Goal: Check status: Check status

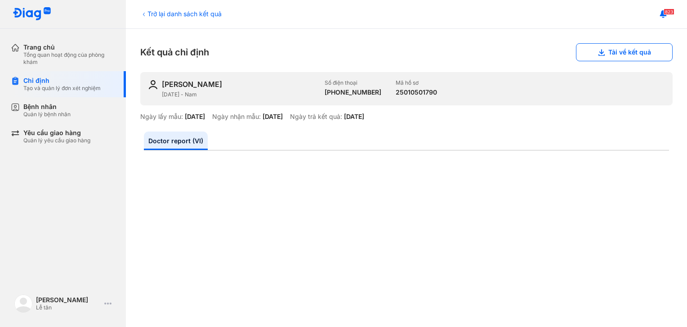
click at [142, 13] on icon at bounding box center [143, 14] width 7 height 7
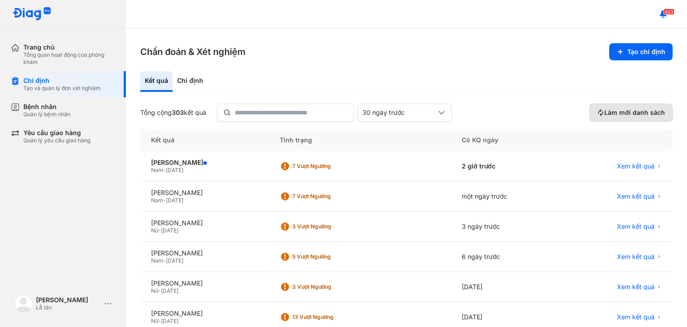
click at [610, 110] on span "Làm mới danh sách" at bounding box center [635, 112] width 61 height 8
click at [629, 166] on span "Xem kết quả" at bounding box center [636, 166] width 38 height 8
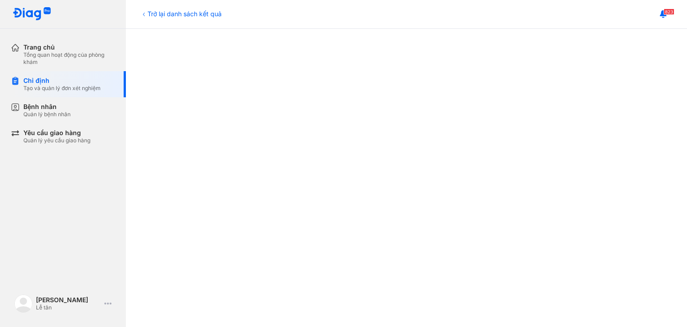
scroll to position [215, 0]
